Goal: Use online tool/utility

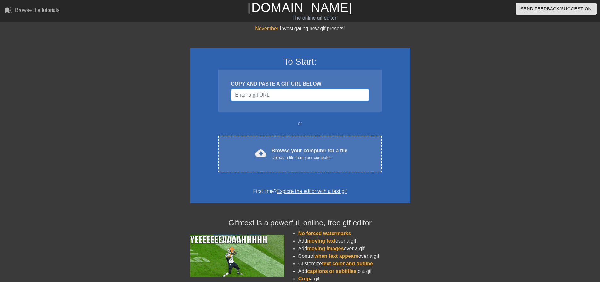
click at [270, 92] on input "Username" at bounding box center [300, 95] width 138 height 12
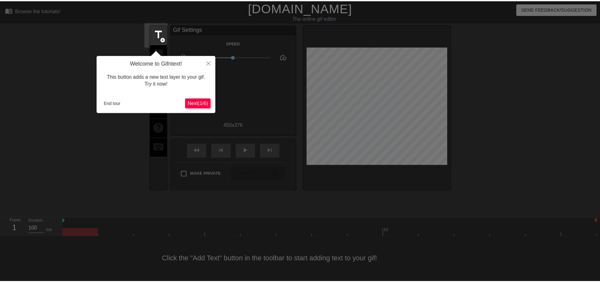
scroll to position [3, 0]
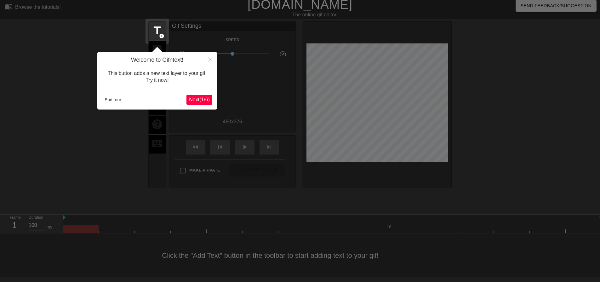
click at [204, 102] on span "Next ( 1 / 6 )" at bounding box center [199, 99] width 21 height 5
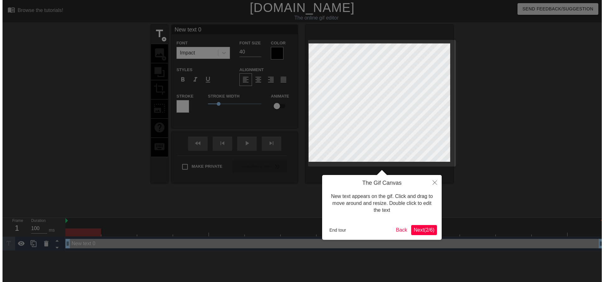
scroll to position [0, 0]
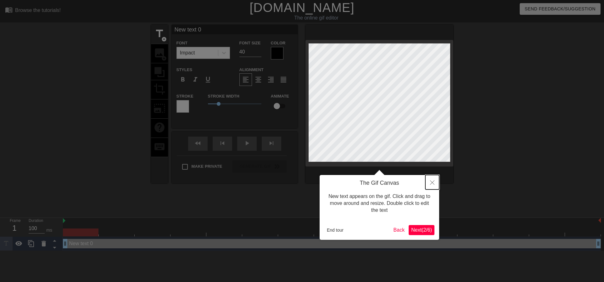
click at [432, 184] on icon "Close" at bounding box center [432, 182] width 4 height 4
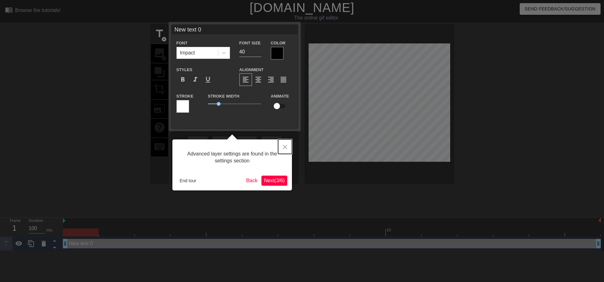
click at [283, 147] on icon "Close" at bounding box center [285, 147] width 4 height 4
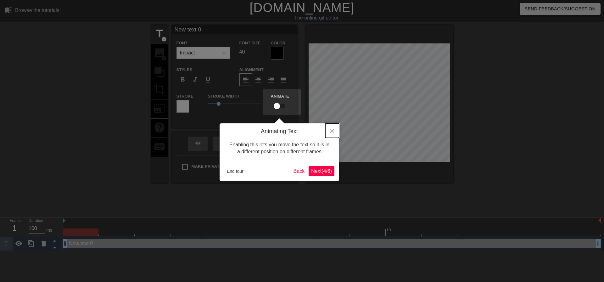
click at [333, 130] on icon "Close" at bounding box center [332, 131] width 4 height 4
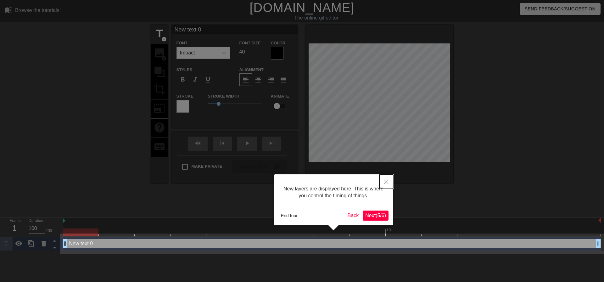
click at [387, 184] on icon "Close" at bounding box center [386, 182] width 4 height 4
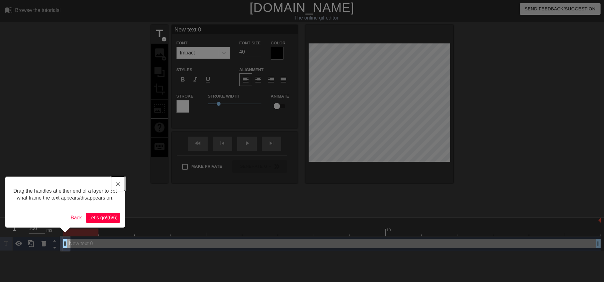
click at [117, 183] on icon "Close" at bounding box center [118, 184] width 4 height 4
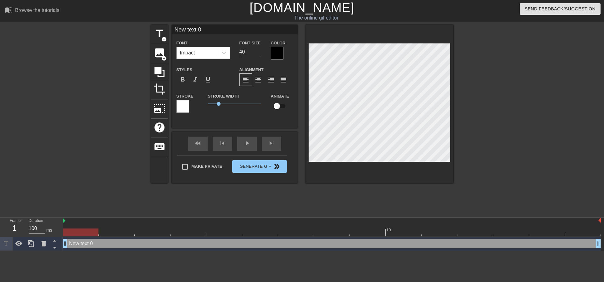
scroll to position [1, 2]
type input "r"
type textarea "r"
type input "re"
type textarea "re"
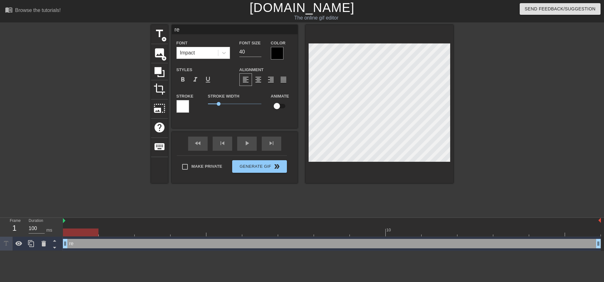
type input "ref"
type textarea "ref"
type input "refe"
type textarea "refe"
type input "refer"
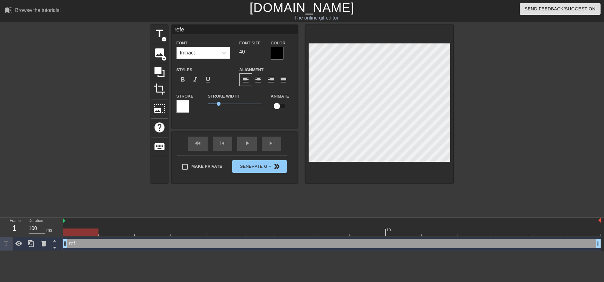
type textarea "refer"
type input "refere"
type textarea "refere"
type input "referen"
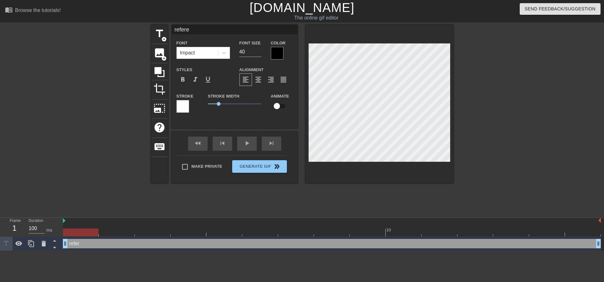
type textarea "referen"
type input "referenc"
type textarea "referenc"
type input "reference"
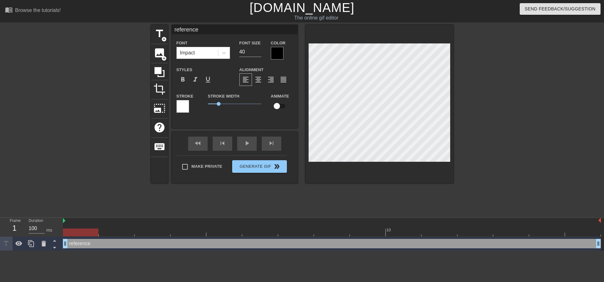
type textarea "reference"
click at [225, 51] on icon at bounding box center [224, 53] width 6 height 6
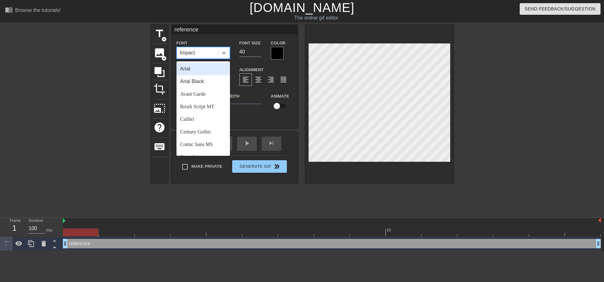
click at [208, 73] on div "Arial" at bounding box center [204, 69] width 54 height 13
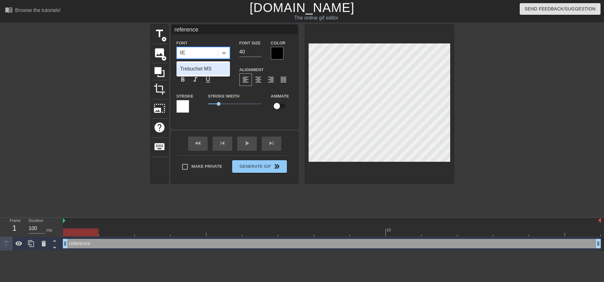
scroll to position [0, 3]
type input "R"
type textarea "R"
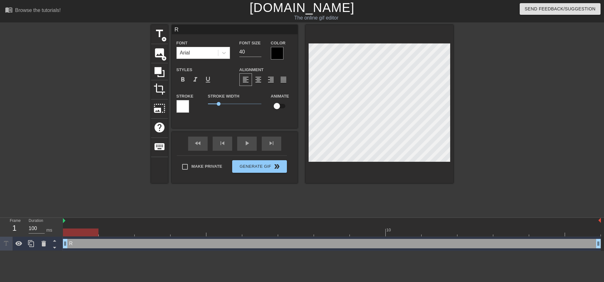
type input "RE"
type textarea "RE"
type input "REF"
type textarea "REF"
type input "REFE"
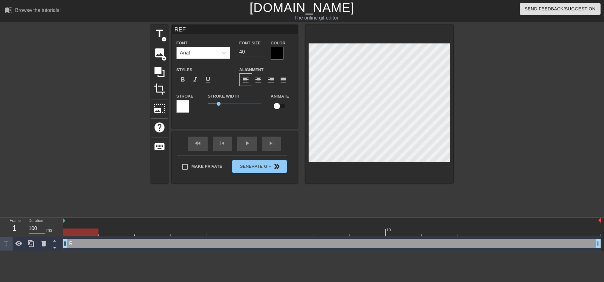
type textarea "REFE"
type input "REFER"
type textarea "REFER"
type input "REFERE"
type textarea "REFERE"
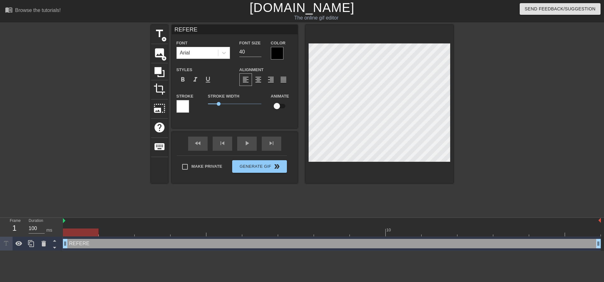
type input "REFEREN"
type textarea "REFEREN"
type input "REFERENC"
type textarea "REFERENC"
type input "REFERENCE"
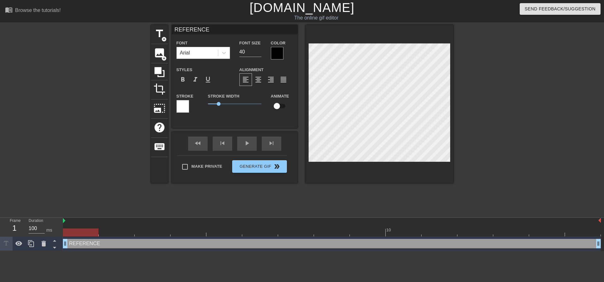
type textarea "REFERENCE"
click at [247, 49] on input "40" at bounding box center [251, 52] width 22 height 10
click at [262, 51] on div "Font Size 40" at bounding box center [250, 49] width 31 height 20
click at [260, 54] on input "39" at bounding box center [251, 52] width 22 height 10
click at [260, 54] on input "38" at bounding box center [251, 52] width 22 height 10
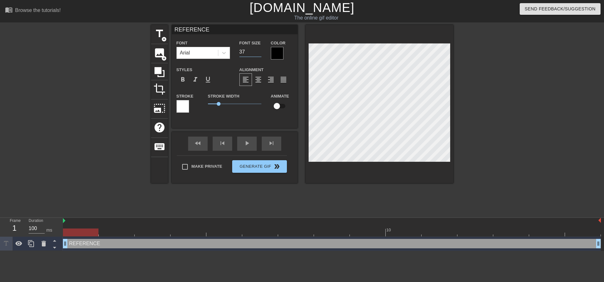
click at [260, 54] on input "37" at bounding box center [251, 52] width 22 height 10
click at [260, 54] on input "36" at bounding box center [251, 52] width 22 height 10
click at [260, 54] on input "35" at bounding box center [251, 52] width 22 height 10
click at [260, 54] on input "34" at bounding box center [251, 52] width 22 height 10
click at [260, 54] on input "33" at bounding box center [251, 52] width 22 height 10
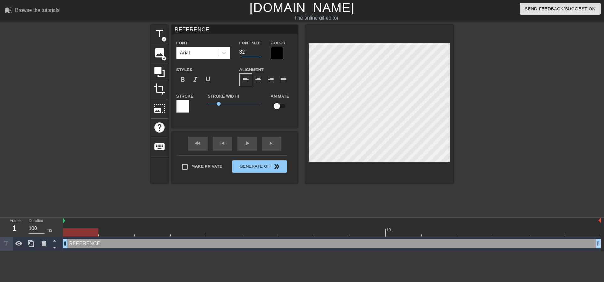
click at [260, 54] on input "32" at bounding box center [251, 52] width 22 height 10
click at [259, 53] on input "31" at bounding box center [251, 52] width 22 height 10
click at [259, 53] on input "30" at bounding box center [251, 52] width 22 height 10
click at [259, 53] on input "29" at bounding box center [251, 52] width 22 height 10
click at [259, 53] on input "28" at bounding box center [251, 52] width 22 height 10
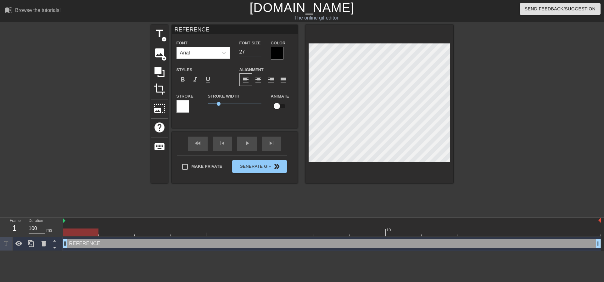
click at [259, 53] on input "27" at bounding box center [251, 52] width 22 height 10
click at [259, 53] on input "26" at bounding box center [251, 52] width 22 height 10
type input "25"
click at [259, 53] on input "25" at bounding box center [251, 52] width 22 height 10
click at [191, 79] on div "format_italic" at bounding box center [195, 79] width 13 height 13
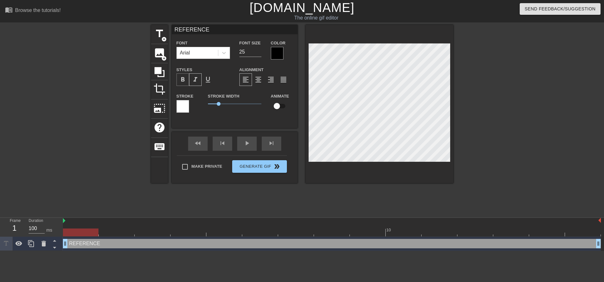
click at [184, 80] on span "format_bold" at bounding box center [183, 80] width 8 height 8
click at [197, 79] on span "format_italic" at bounding box center [196, 80] width 8 height 8
click at [158, 53] on span "image" at bounding box center [160, 53] width 12 height 12
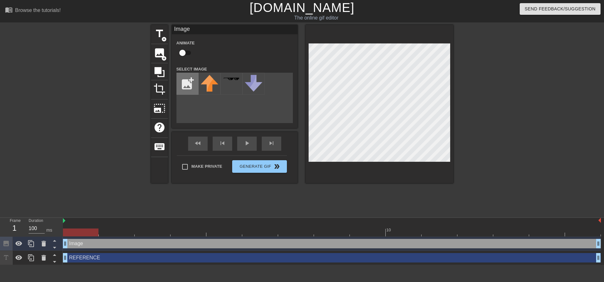
click at [191, 81] on input "file" at bounding box center [187, 83] width 21 height 21
click at [599, 80] on div "title add_circle image add_circle crop photo_size_select_large help keyboard Im…" at bounding box center [302, 119] width 604 height 189
click at [190, 84] on input "file" at bounding box center [187, 83] width 21 height 21
type input "C:\fakepath\Screenshot [DATE] 082023.png"
click at [212, 83] on div at bounding box center [210, 84] width 22 height 22
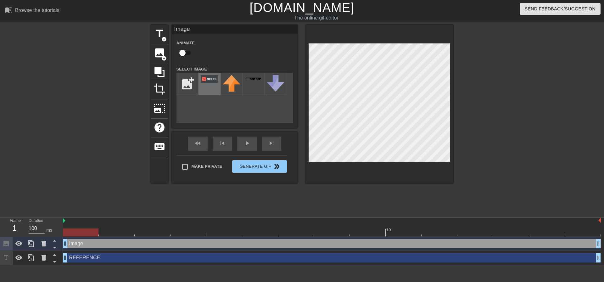
click at [208, 79] on img at bounding box center [210, 79] width 18 height 8
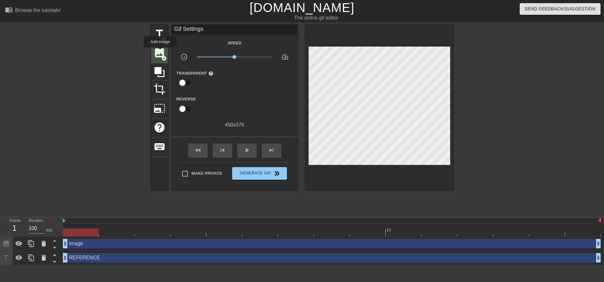
click at [160, 52] on span "image" at bounding box center [160, 53] width 12 height 12
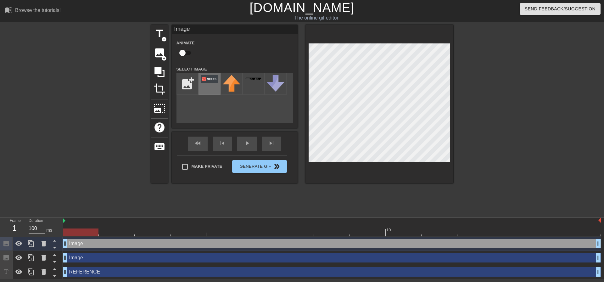
click at [206, 83] on div at bounding box center [210, 84] width 22 height 22
click at [65, 221] on img at bounding box center [64, 220] width 3 height 5
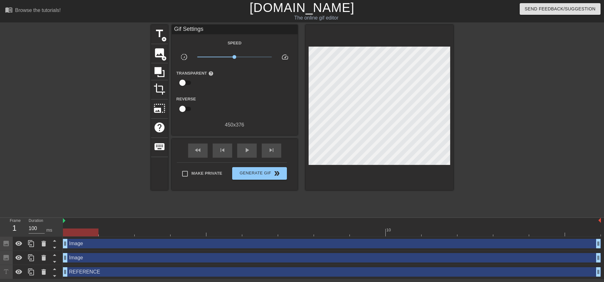
click at [73, 185] on div at bounding box center [96, 119] width 94 height 189
drag, startPoint x: 236, startPoint y: 56, endPoint x: 223, endPoint y: 58, distance: 13.0
click at [223, 58] on span "x0.484" at bounding box center [223, 57] width 4 height 4
drag, startPoint x: 223, startPoint y: 58, endPoint x: 235, endPoint y: 58, distance: 12.6
click at [235, 58] on span "x0.912" at bounding box center [233, 57] width 4 height 4
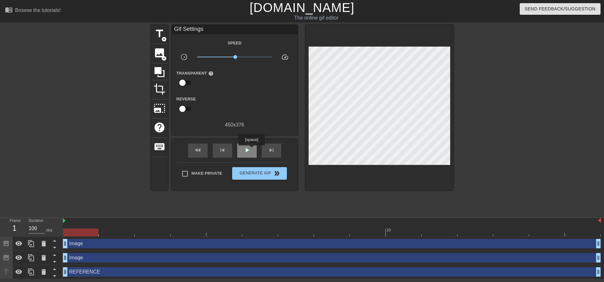
click at [251, 150] on div "play_arrow" at bounding box center [247, 151] width 20 height 14
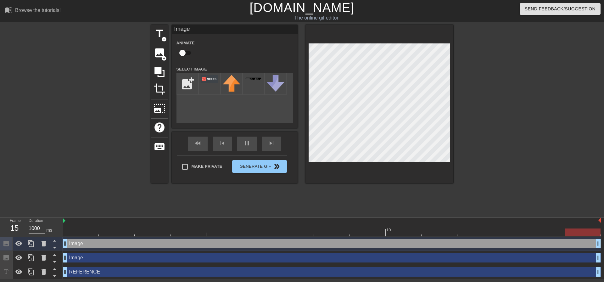
click at [501, 154] on div at bounding box center [508, 119] width 94 height 189
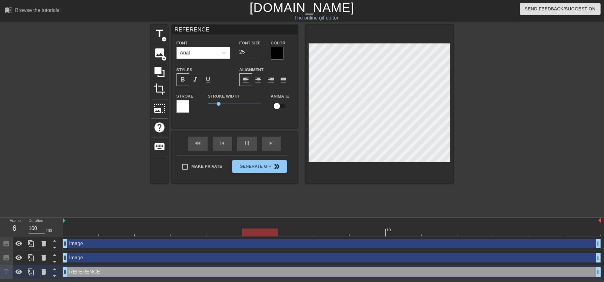
click at [184, 79] on span "format_bold" at bounding box center [183, 80] width 8 height 8
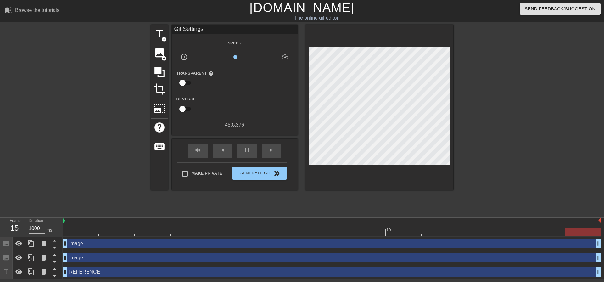
click at [525, 111] on div at bounding box center [508, 119] width 94 height 189
type input "100"
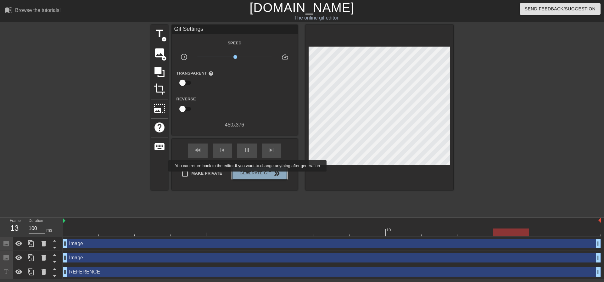
click at [248, 176] on span "Generate Gif double_arrow" at bounding box center [259, 174] width 49 height 8
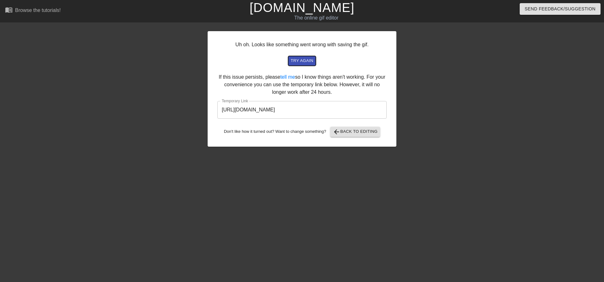
click at [301, 59] on span "try again" at bounding box center [302, 60] width 23 height 7
drag, startPoint x: 354, startPoint y: 110, endPoint x: 198, endPoint y: 108, distance: 156.4
click at [198, 108] on div "Uh oh. Looks like something went wrong with saving the gif. try again If this i…" at bounding box center [302, 119] width 604 height 189
